Goal: Navigation & Orientation: Find specific page/section

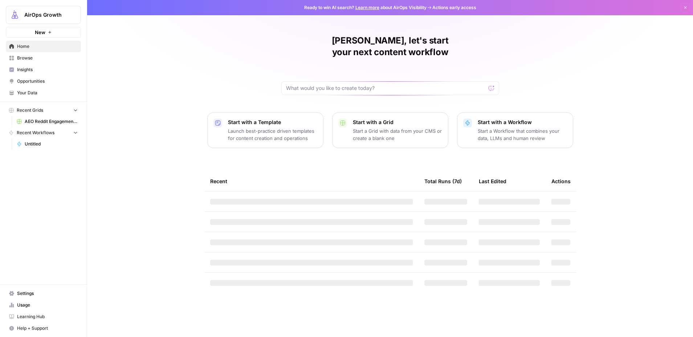
click at [53, 78] on link "Opportunities" at bounding box center [43, 82] width 75 height 12
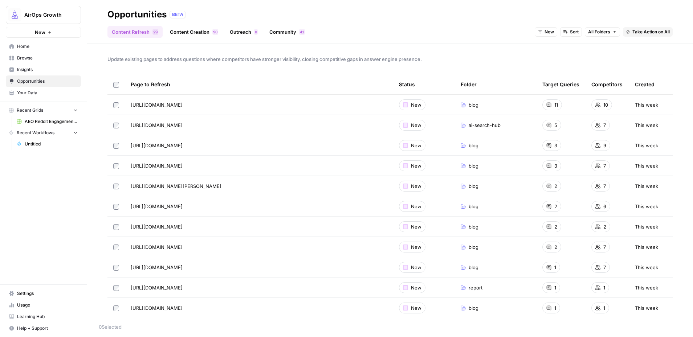
click at [40, 81] on span "Opportunities" at bounding box center [47, 81] width 61 height 7
click at [37, 72] on span "Insights" at bounding box center [47, 69] width 61 height 7
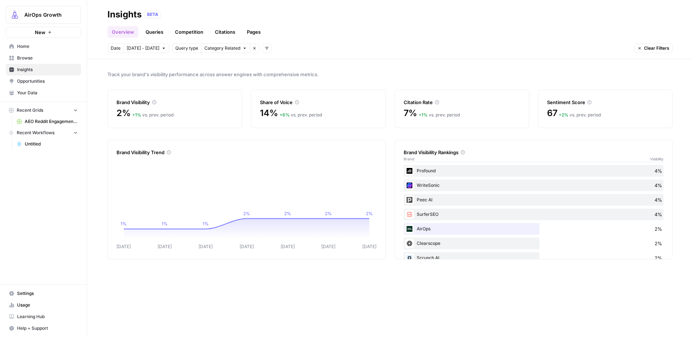
click at [37, 82] on span "Opportunities" at bounding box center [47, 81] width 61 height 7
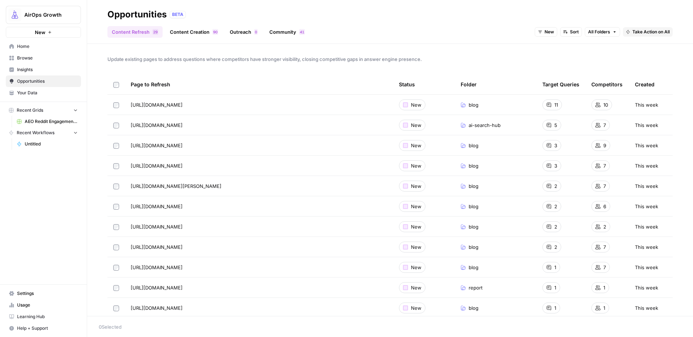
click at [147, 56] on span "Update existing pages to address questions where competitors have stronger visi…" at bounding box center [391, 59] width 566 height 7
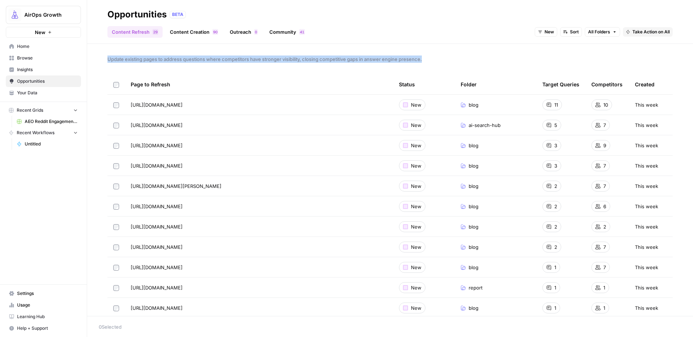
click at [147, 56] on span "Update existing pages to address questions where competitors have stronger visi…" at bounding box center [391, 59] width 566 height 7
click at [40, 68] on span "Insights" at bounding box center [47, 69] width 61 height 7
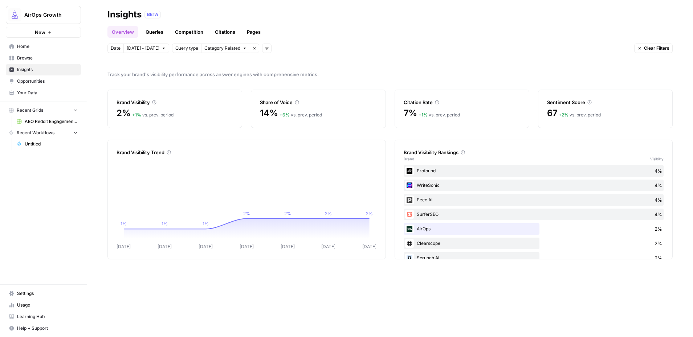
click at [64, 21] on button "AirOps Growth" at bounding box center [43, 15] width 75 height 18
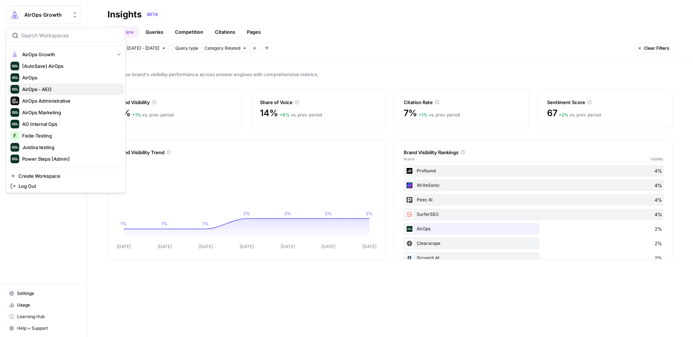
click at [90, 86] on span "AirOps - AEO" at bounding box center [70, 89] width 96 height 7
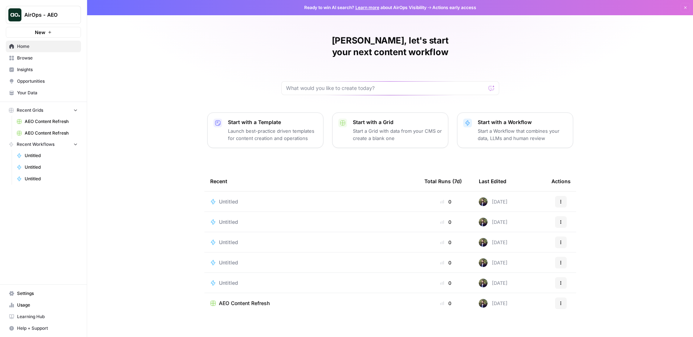
click at [45, 72] on span "Insights" at bounding box center [47, 69] width 61 height 7
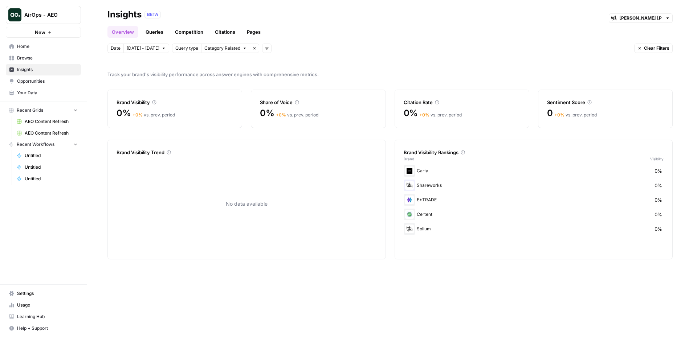
click at [664, 19] on div "[PERSON_NAME] [PERSON_NAME] at Work" at bounding box center [641, 17] width 64 height 9
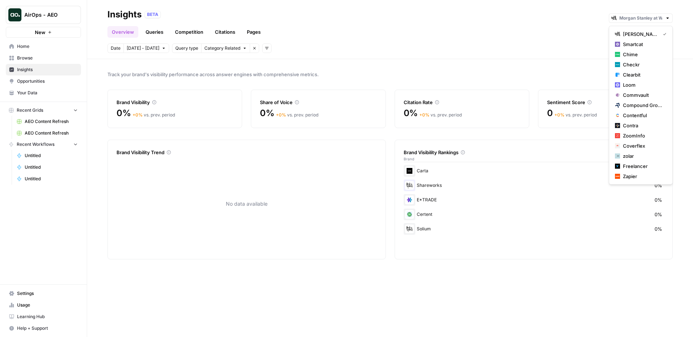
click at [509, 25] on div "Overview Queries Competition Citations Pages" at bounding box center [391, 28] width 566 height 17
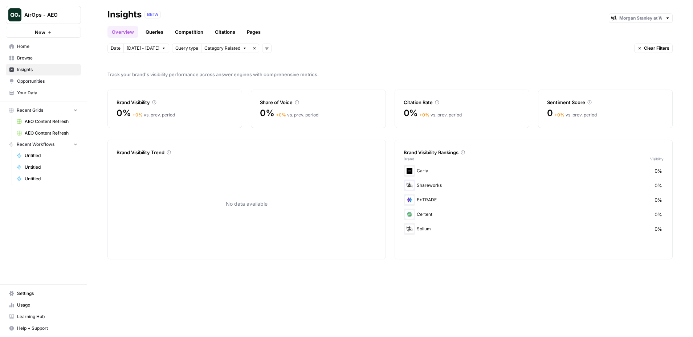
click at [56, 84] on span "Opportunities" at bounding box center [47, 81] width 61 height 7
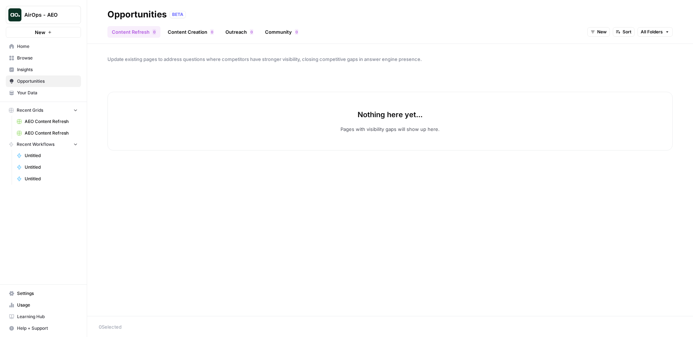
click at [41, 70] on span "Insights" at bounding box center [47, 69] width 61 height 7
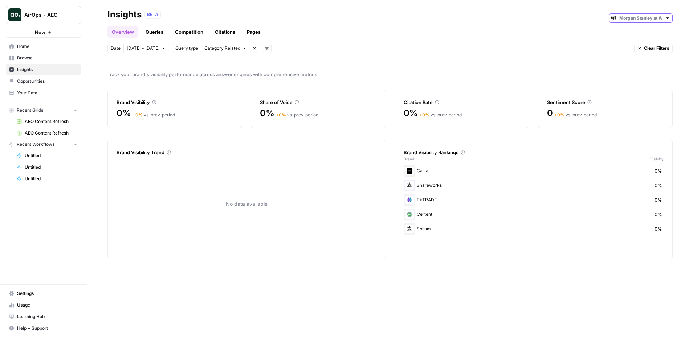
click at [657, 17] on input "text" at bounding box center [641, 18] width 43 height 7
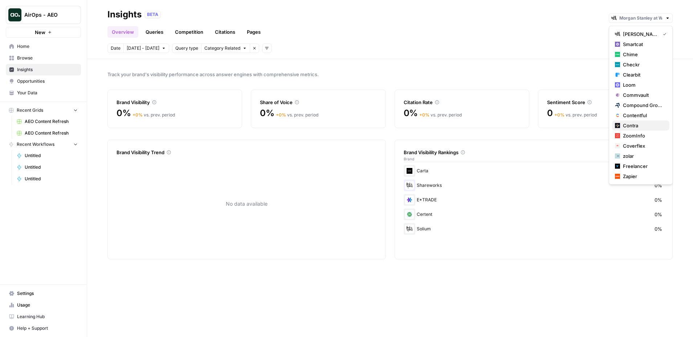
click at [639, 123] on span "Contra" at bounding box center [643, 125] width 41 height 7
type input "Contra"
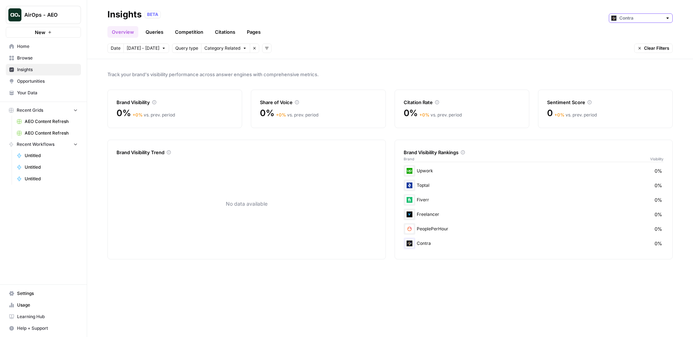
click at [645, 19] on input "text" at bounding box center [641, 18] width 43 height 7
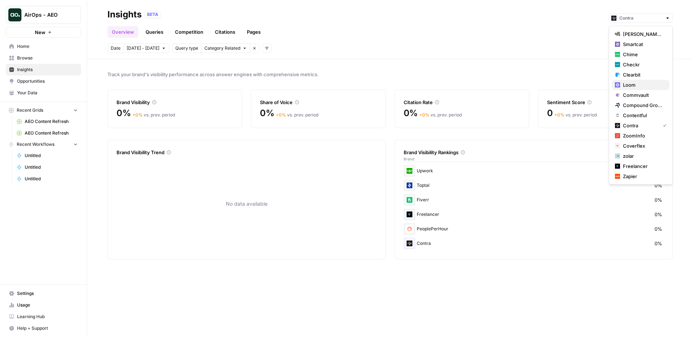
click at [644, 82] on span "Loom" at bounding box center [643, 84] width 41 height 7
type input "Loom"
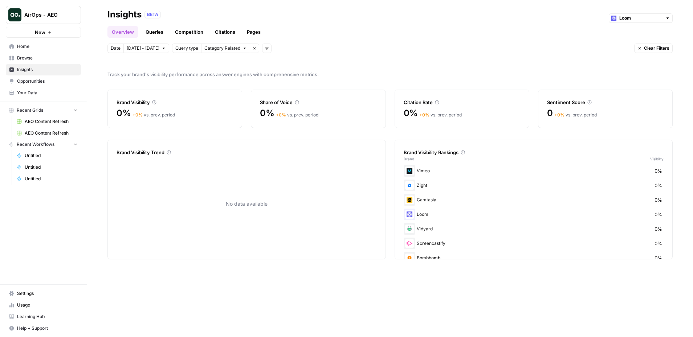
click at [54, 82] on span "Opportunities" at bounding box center [47, 81] width 61 height 7
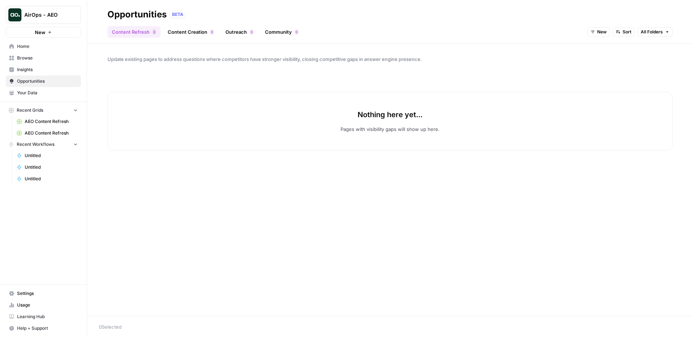
click at [193, 26] on link "Content Creation 0" at bounding box center [190, 32] width 55 height 12
click at [241, 32] on link "Outreach 0" at bounding box center [239, 32] width 37 height 12
click at [278, 33] on link "Community 0" at bounding box center [282, 32] width 42 height 12
click at [234, 32] on link "Outreach 0" at bounding box center [239, 32] width 37 height 12
click at [193, 34] on link "Content Creation 0" at bounding box center [190, 32] width 55 height 12
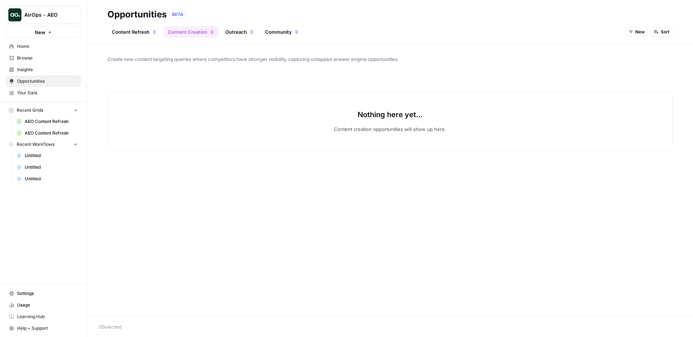
click at [141, 32] on link "Content Refresh 0" at bounding box center [134, 32] width 53 height 12
